Goal: Check status

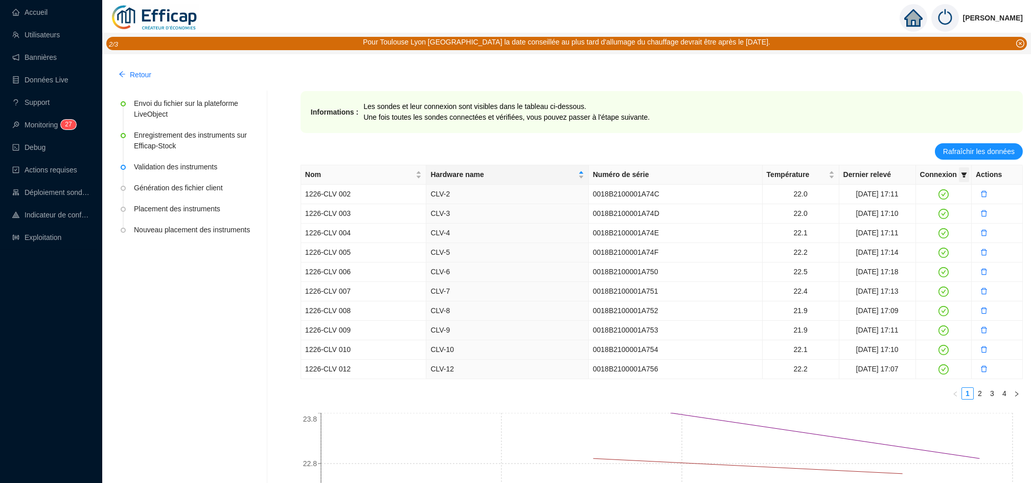
click at [962, 177] on icon "filter" at bounding box center [964, 175] width 6 height 6
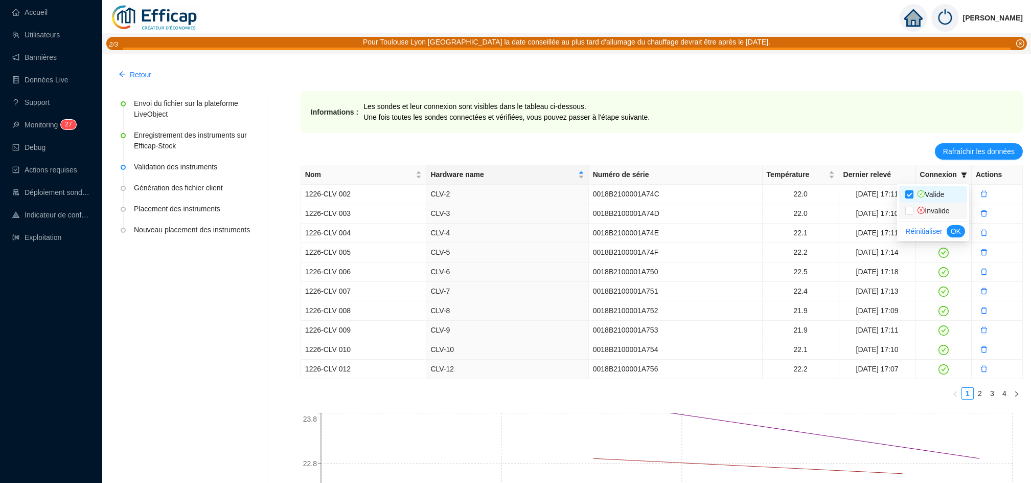
click at [933, 209] on span "Invalide" at bounding box center [932, 211] width 36 height 8
checkbox input "true"
click at [911, 192] on input "checkbox" at bounding box center [909, 194] width 8 height 8
checkbox input "false"
click at [958, 233] on span "OK" at bounding box center [956, 231] width 10 height 11
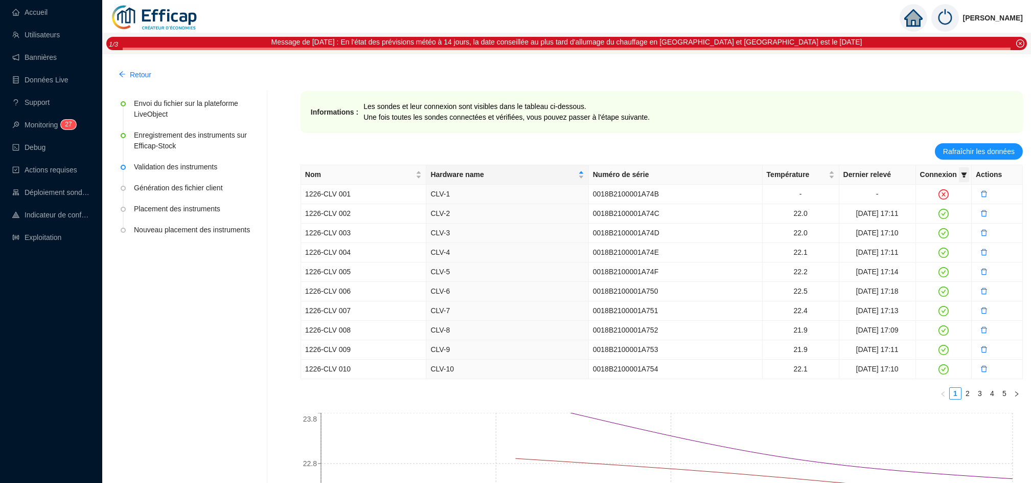
click at [960, 175] on span at bounding box center [964, 174] width 10 height 15
click at [934, 208] on span "Invalide" at bounding box center [932, 211] width 36 height 8
checkbox input "true"
click at [953, 228] on span "OK" at bounding box center [956, 231] width 10 height 11
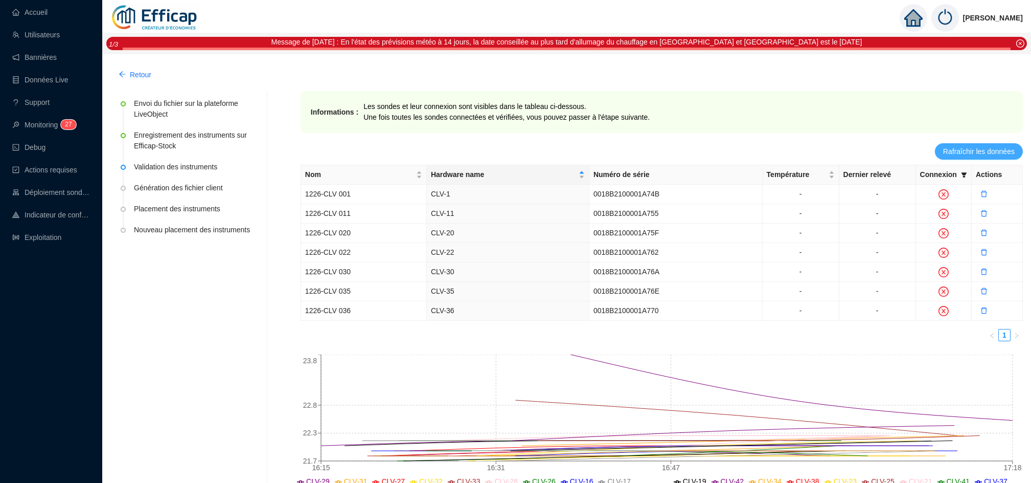
click at [976, 152] on span "Rafraîchir les données" at bounding box center [979, 151] width 72 height 11
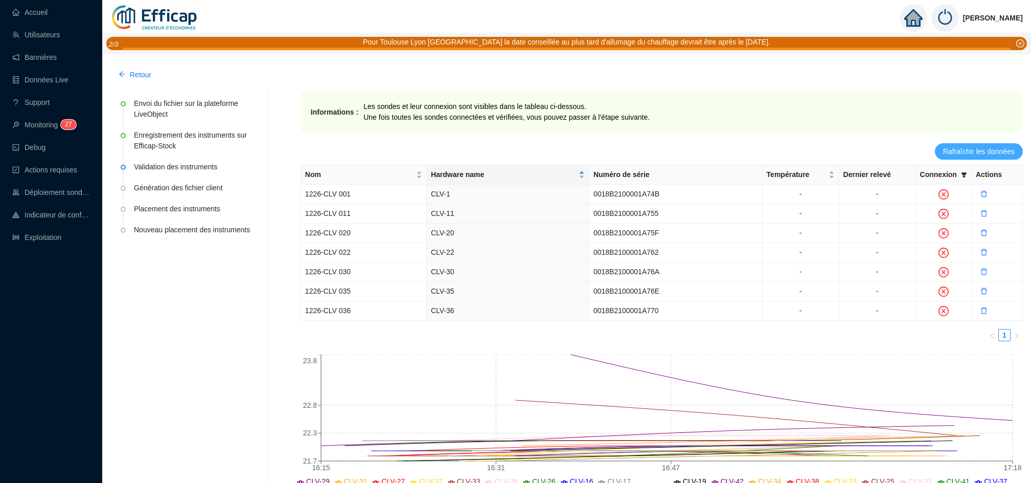
click at [976, 152] on span "Rafraîchir les données" at bounding box center [979, 151] width 72 height 11
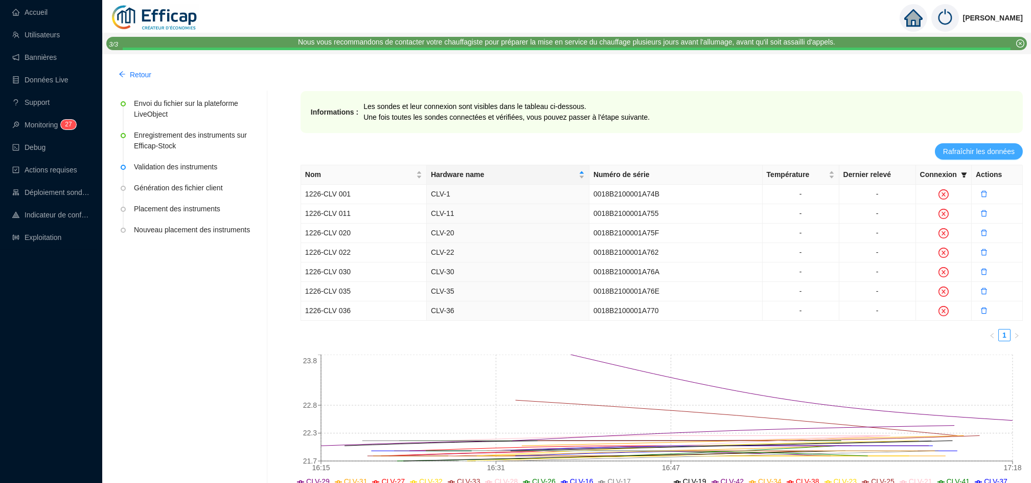
click at [984, 152] on span "Rafraîchir les données" at bounding box center [979, 151] width 72 height 11
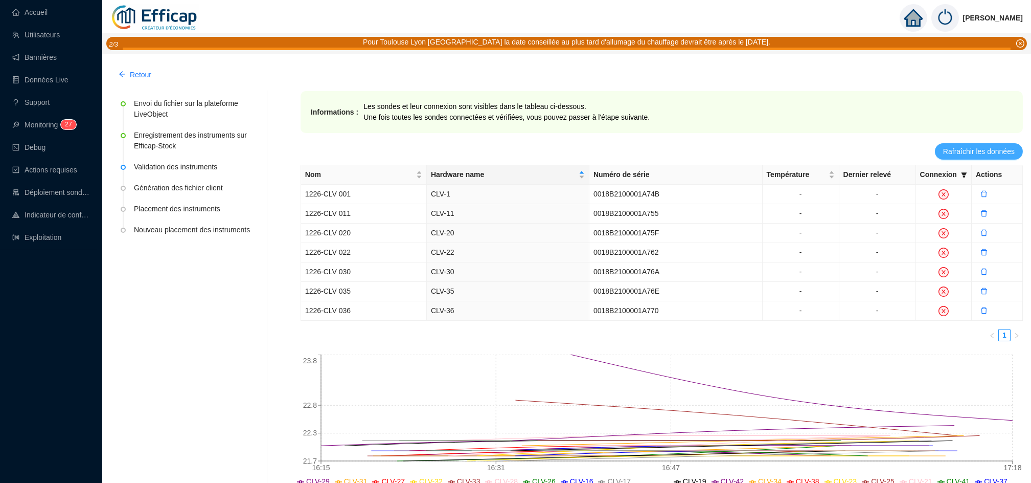
click at [974, 151] on span "Rafraîchir les données" at bounding box center [979, 151] width 72 height 11
